Goal: Transaction & Acquisition: Subscribe to service/newsletter

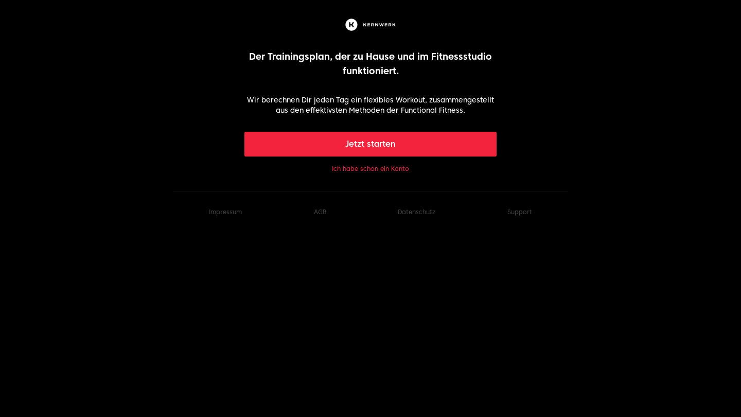
click at [379, 168] on button "Ich habe schon ein Konto" at bounding box center [370, 169] width 77 height 8
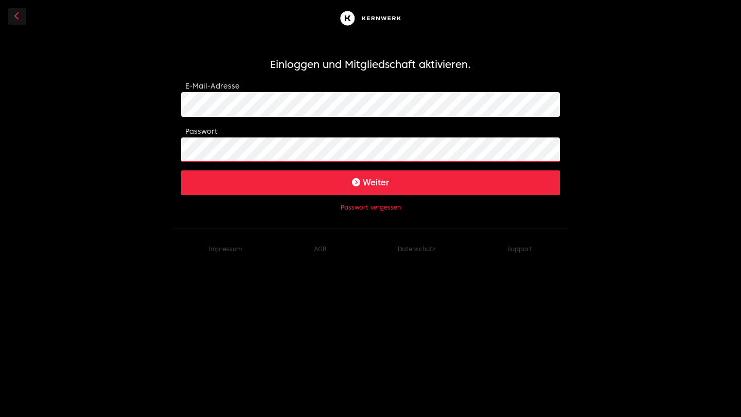
click at [370, 182] on button "Weiter" at bounding box center [370, 182] width 379 height 25
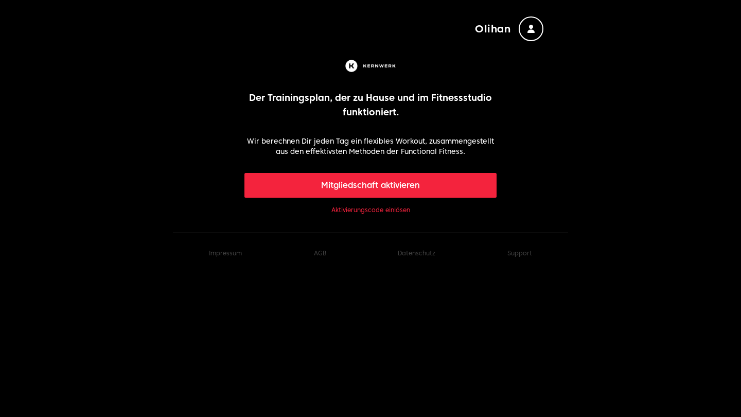
click at [334, 184] on button "Mitgliedschaft aktivieren" at bounding box center [370, 185] width 253 height 25
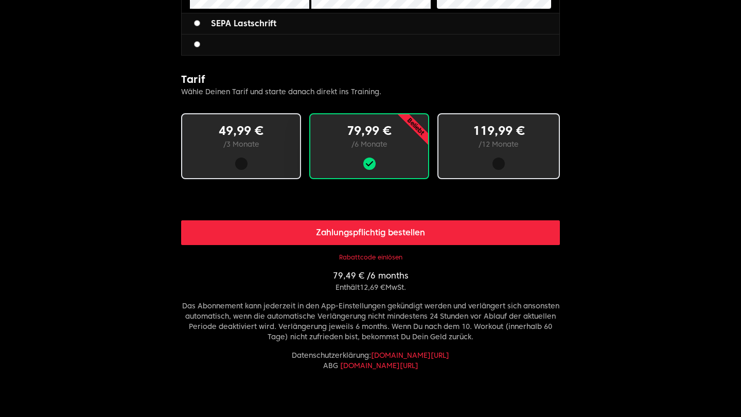
scroll to position [561, 0]
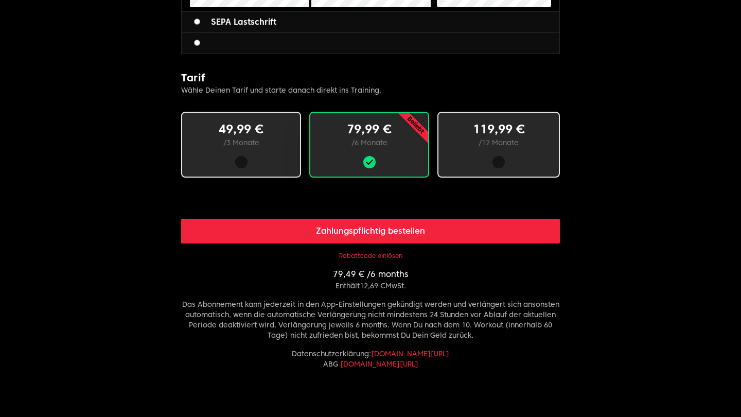
click at [366, 255] on button "Rabattcode einlösen" at bounding box center [370, 256] width 63 height 8
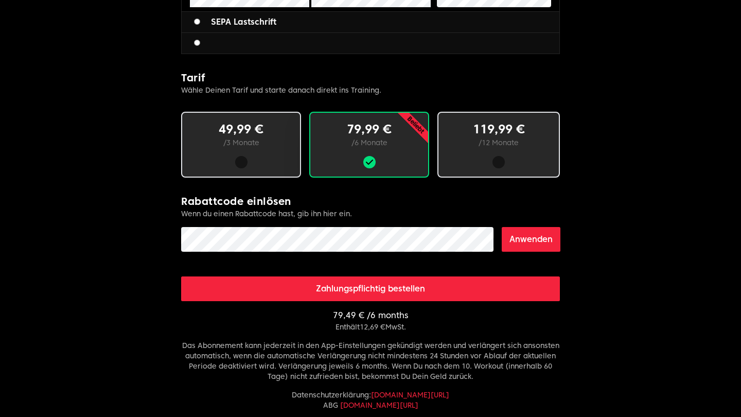
click at [523, 240] on button "Anwenden" at bounding box center [531, 239] width 59 height 25
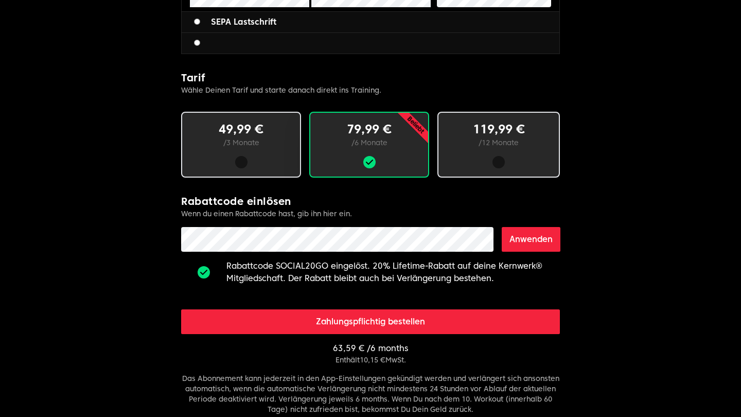
click at [266, 166] on div at bounding box center [241, 162] width 85 height 12
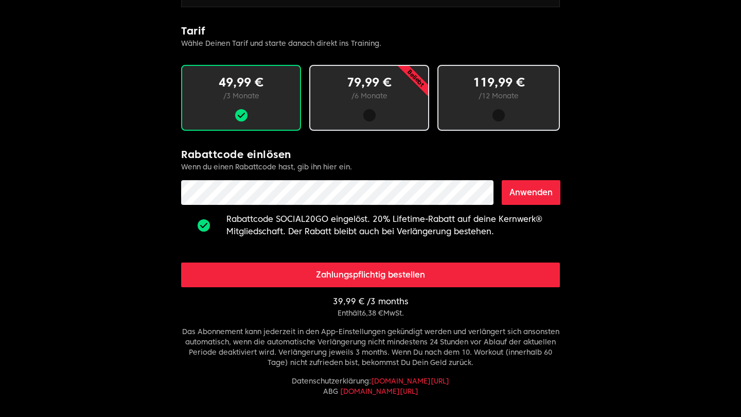
scroll to position [604, 0]
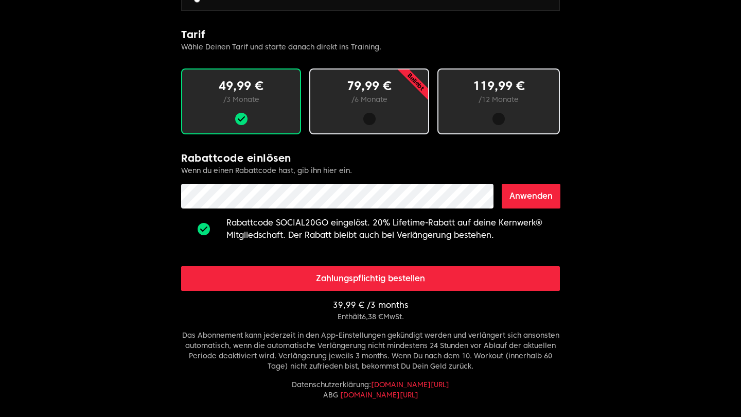
click at [371, 118] on div at bounding box center [369, 119] width 12 height 12
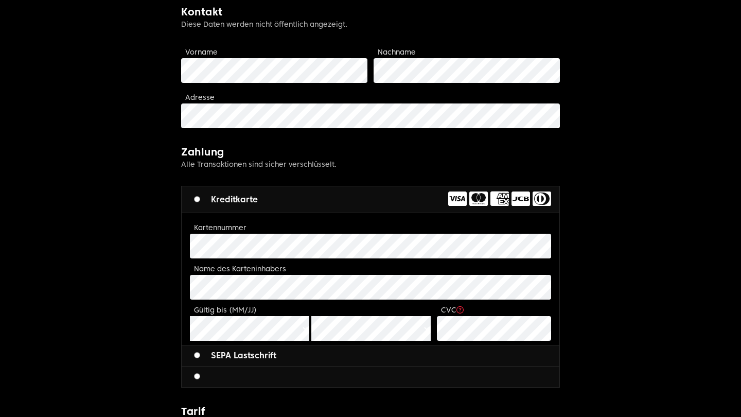
scroll to position [226, 0]
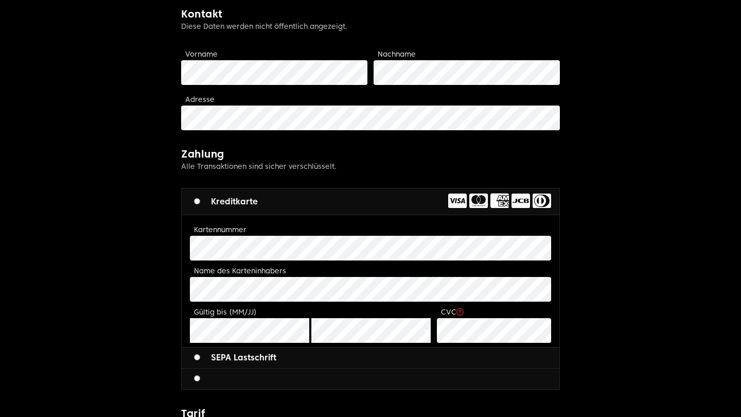
click at [225, 59] on div "Vorname" at bounding box center [274, 66] width 186 height 37
click at [220, 48] on div "Vorname" at bounding box center [274, 66] width 186 height 37
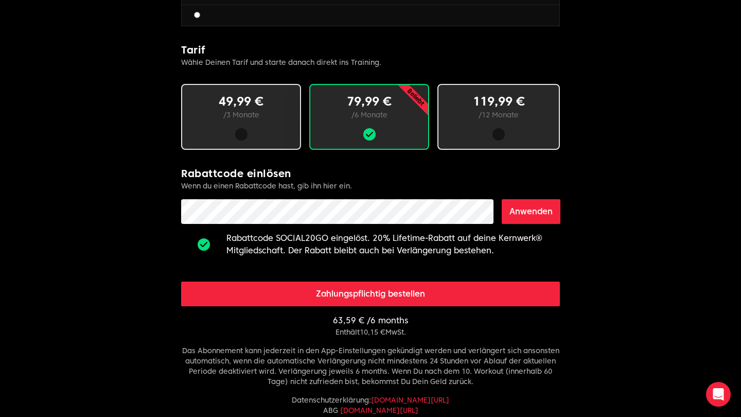
scroll to position [589, 0]
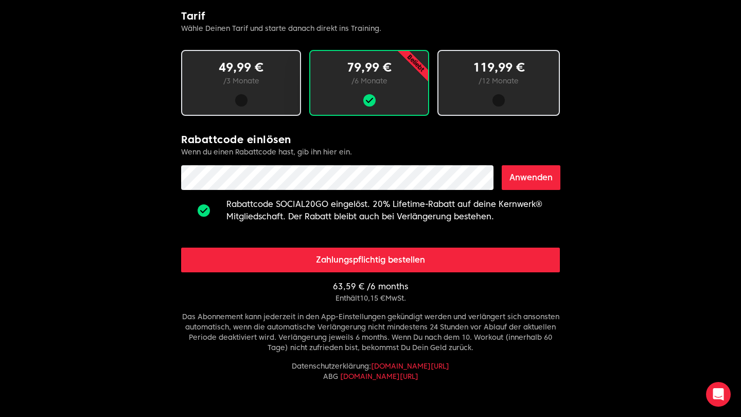
click at [368, 260] on button "Zahlungspflichtig bestellen" at bounding box center [370, 259] width 379 height 25
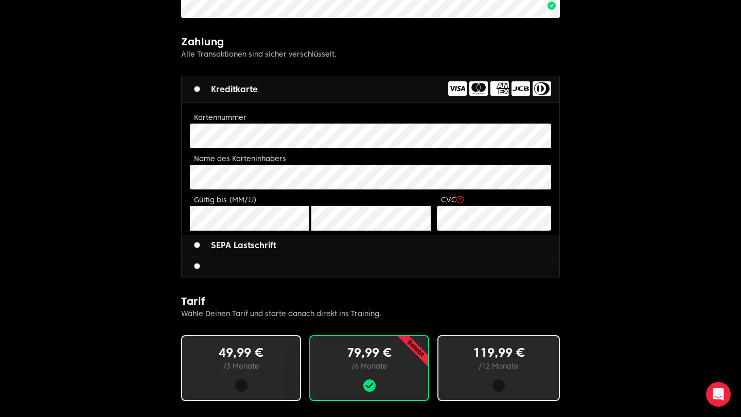
scroll to position [592, 0]
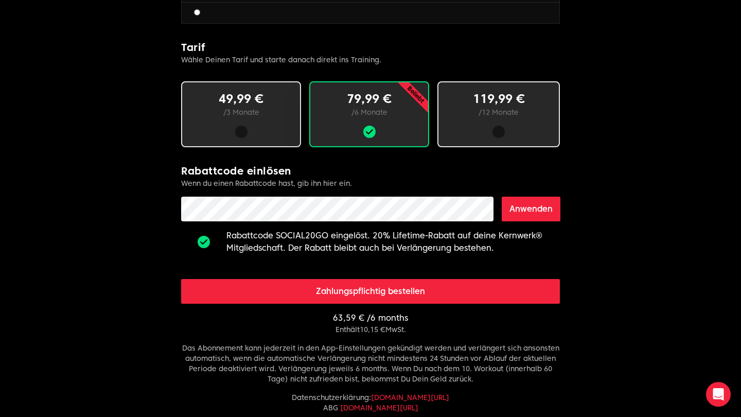
click at [322, 290] on button "Zahlungspflichtig bestellen" at bounding box center [370, 291] width 379 height 25
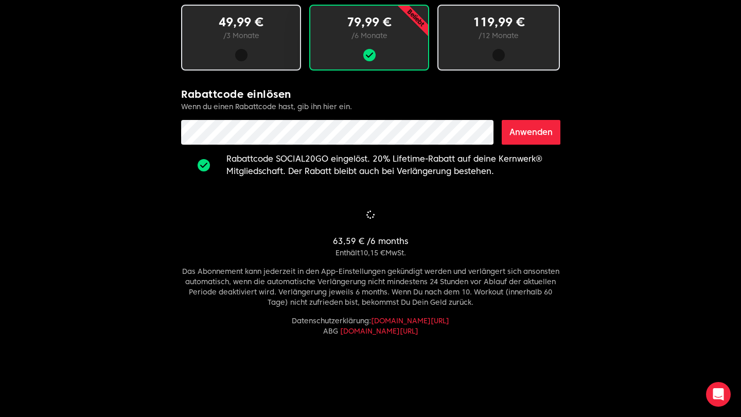
scroll to position [673, 0]
